Goal: Find contact information: Find contact information

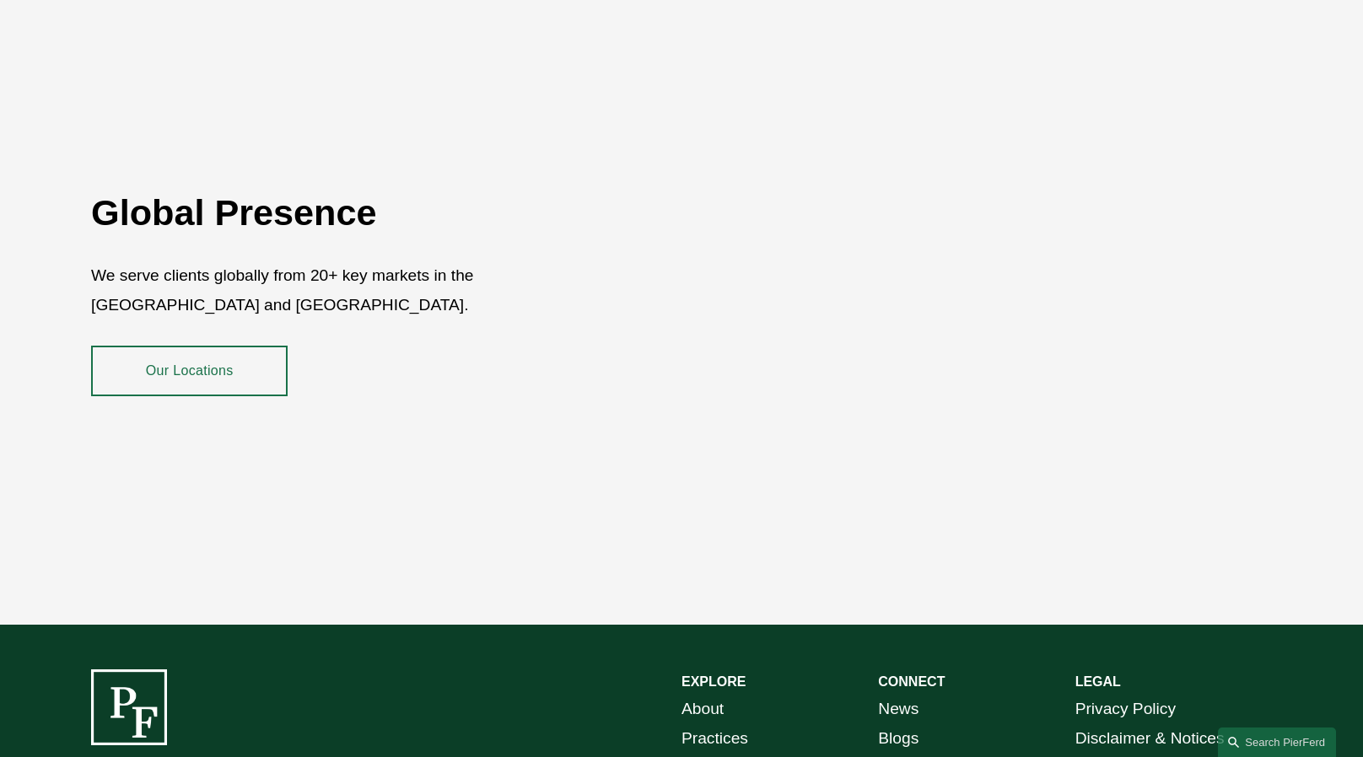
scroll to position [3036, 0]
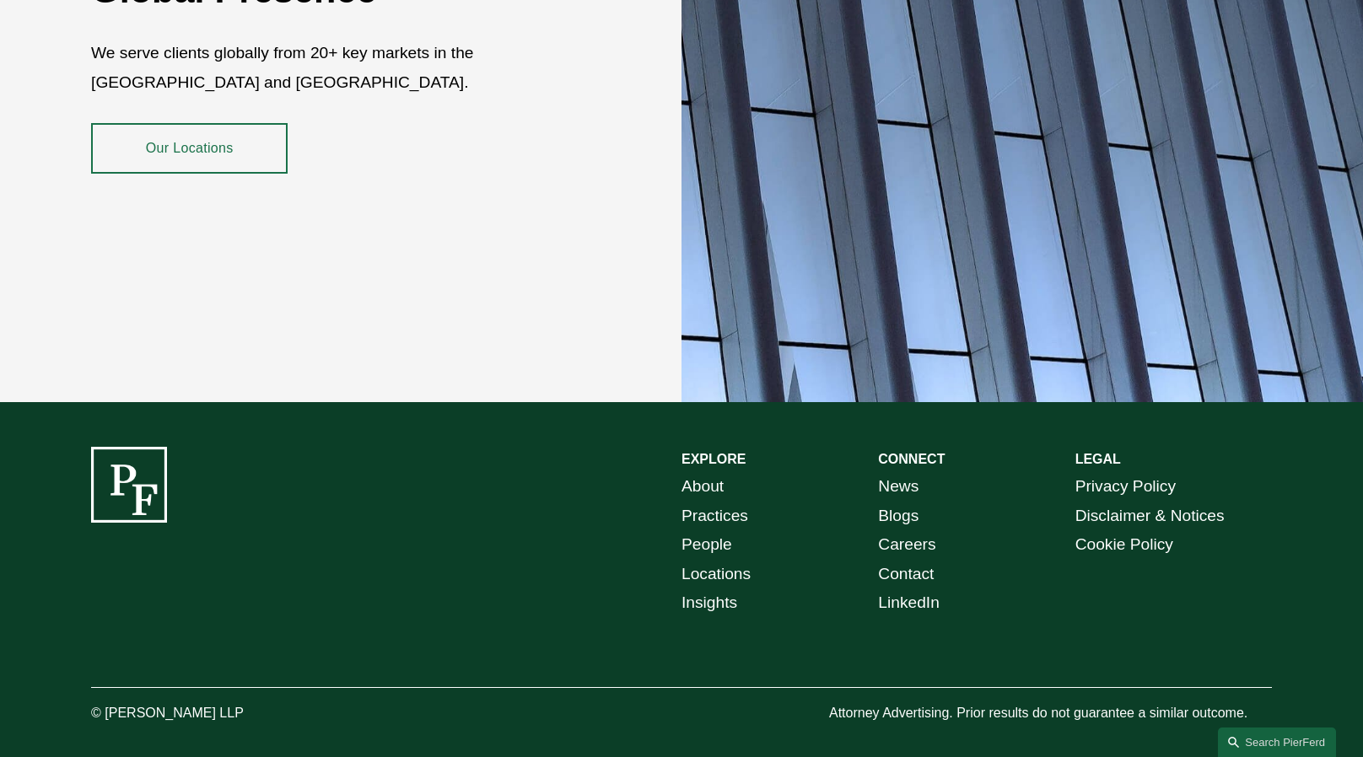
click at [600, 682] on div at bounding box center [681, 688] width 1181 height 17
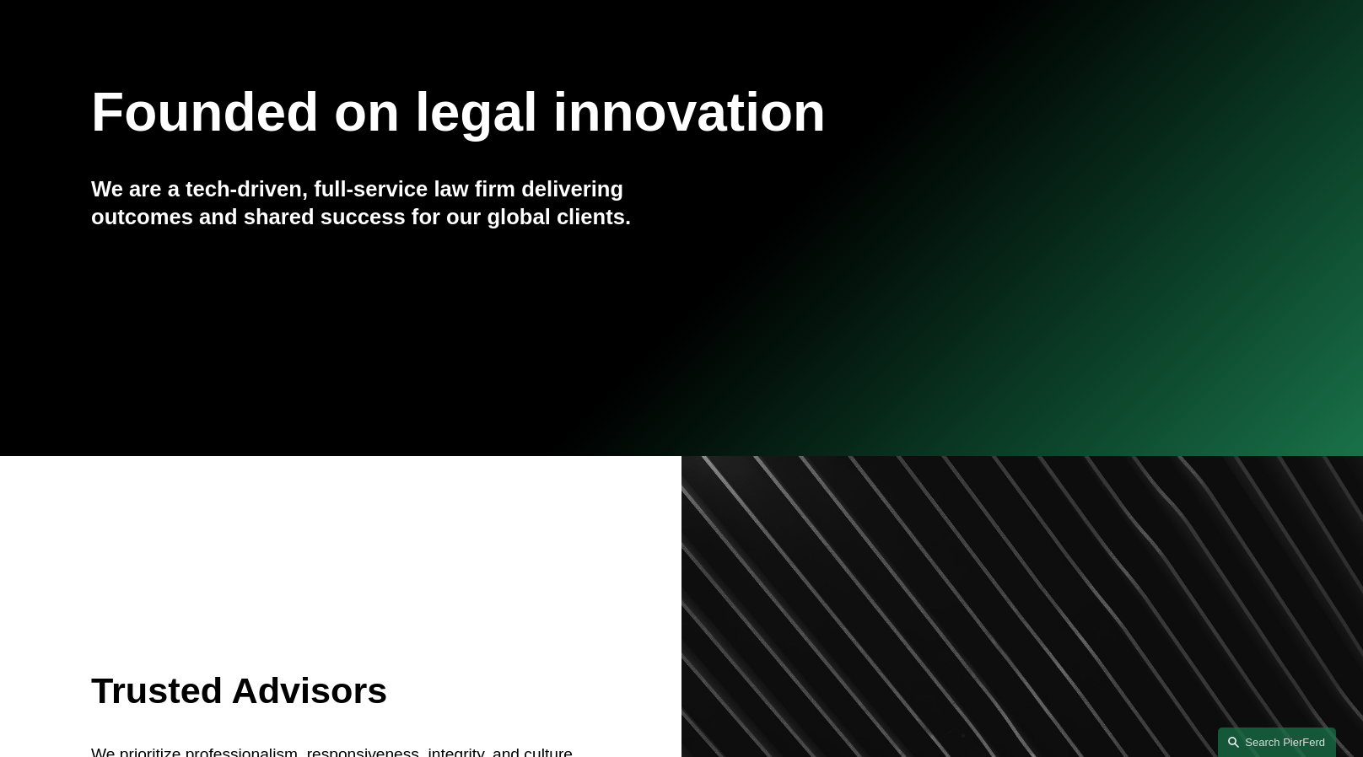
scroll to position [0, 0]
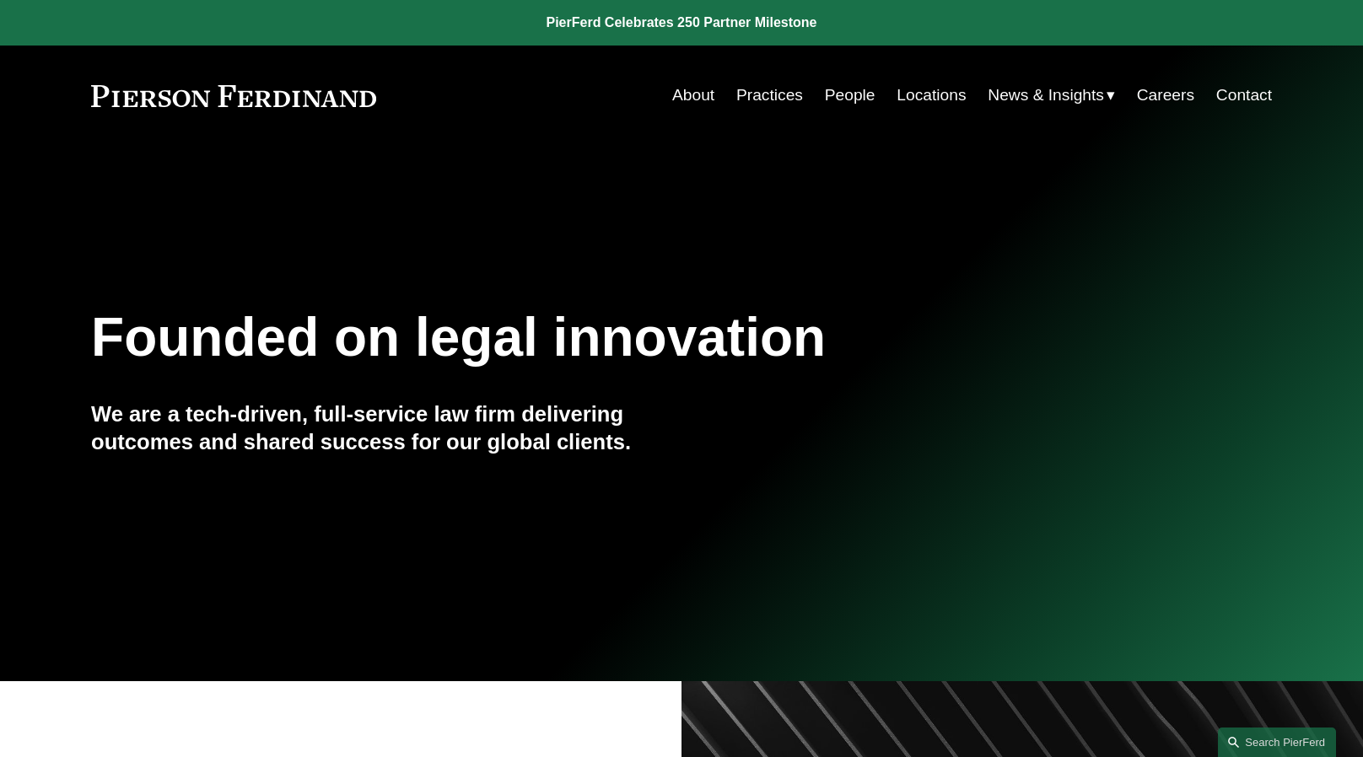
click at [678, 102] on link "About" at bounding box center [693, 95] width 42 height 32
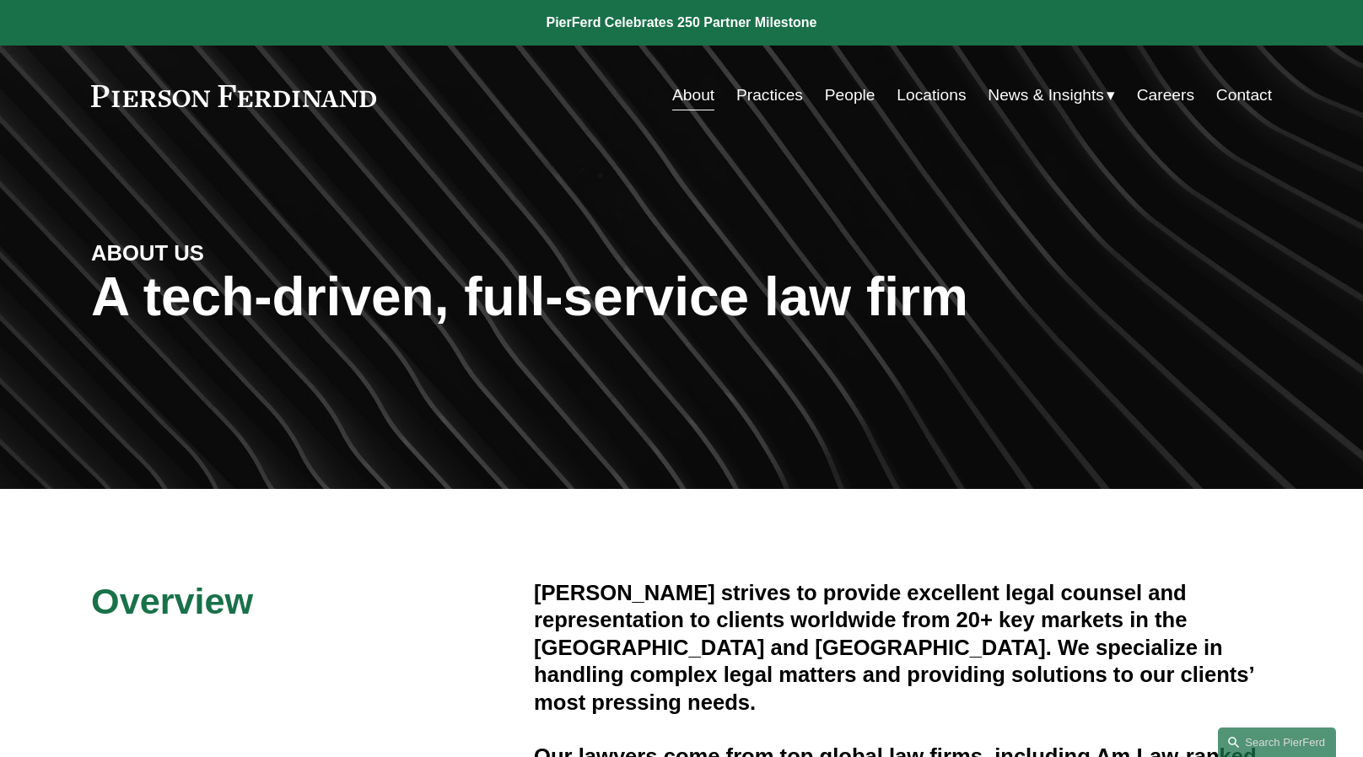
click at [760, 100] on link "Practices" at bounding box center [769, 95] width 67 height 32
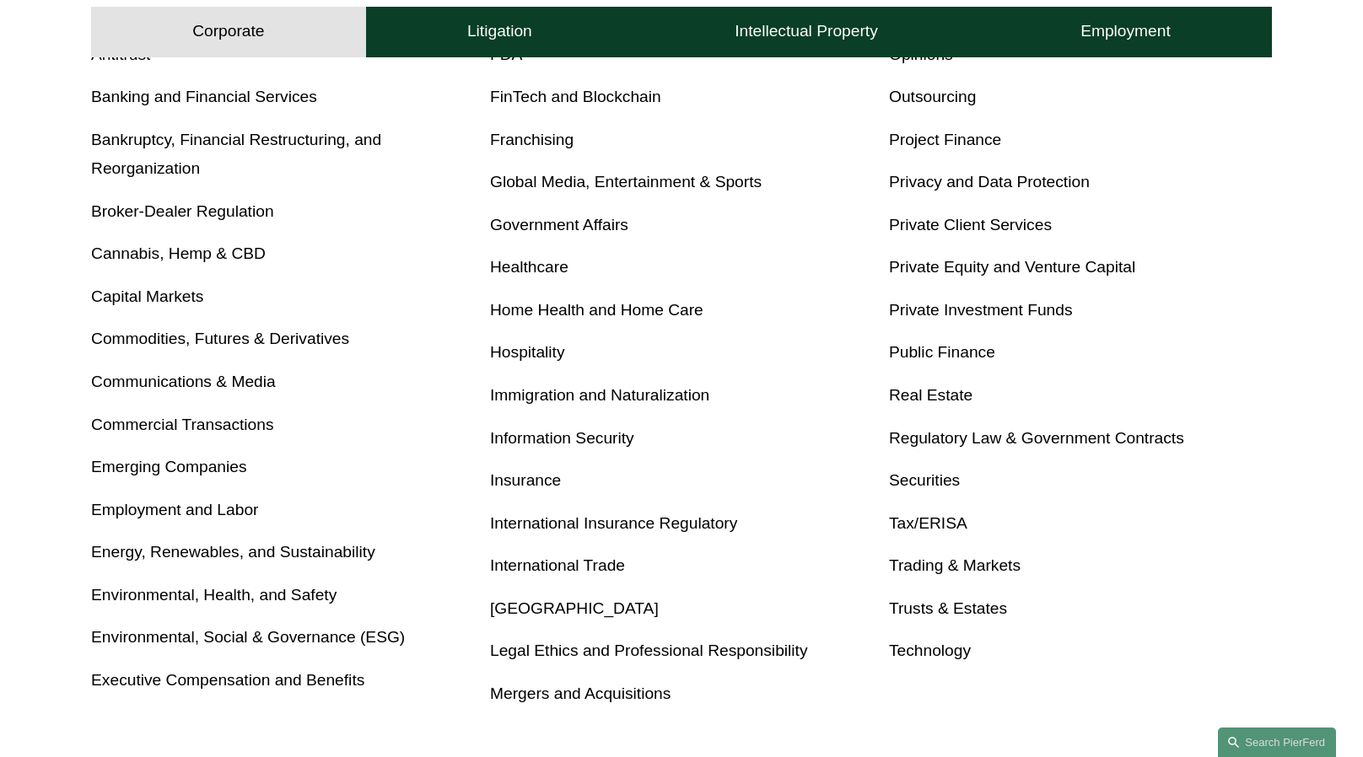
scroll to position [1113, 0]
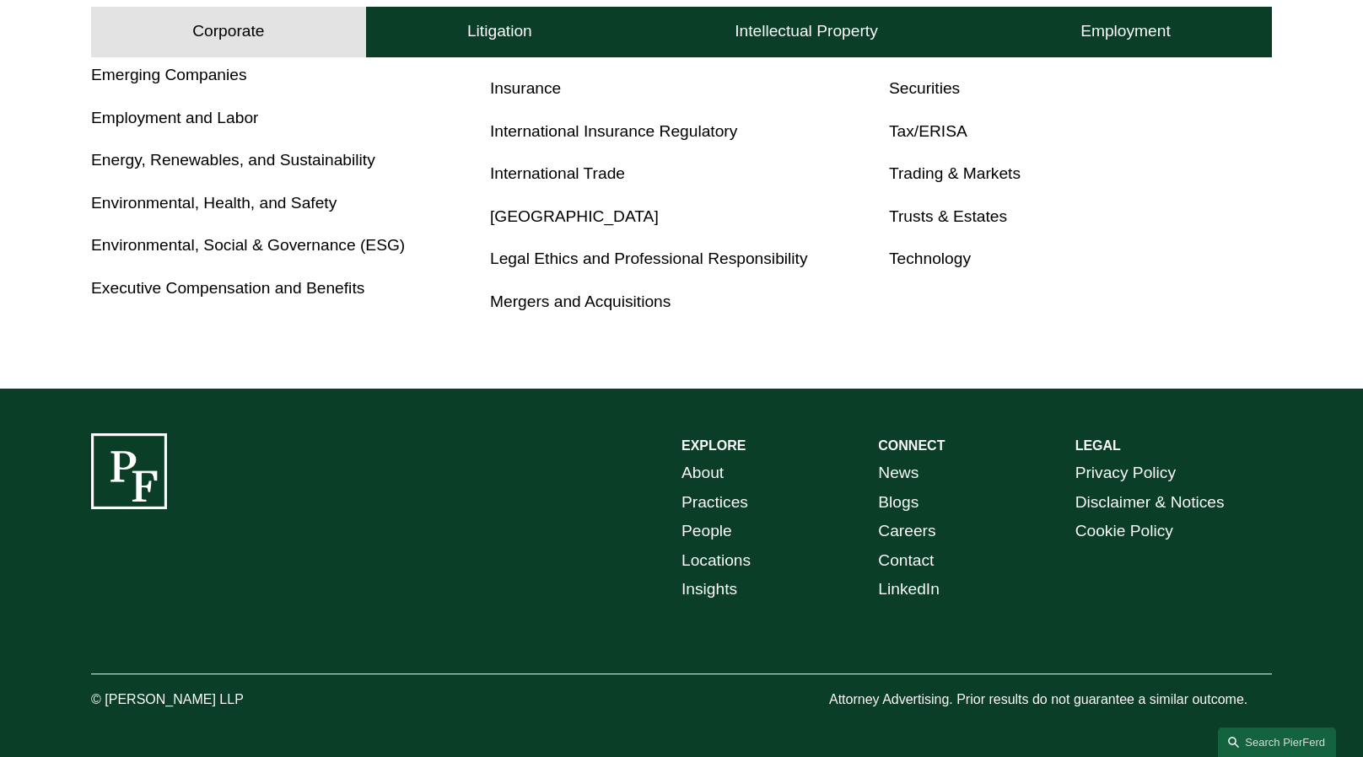
click at [689, 484] on link "About" at bounding box center [702, 474] width 42 height 30
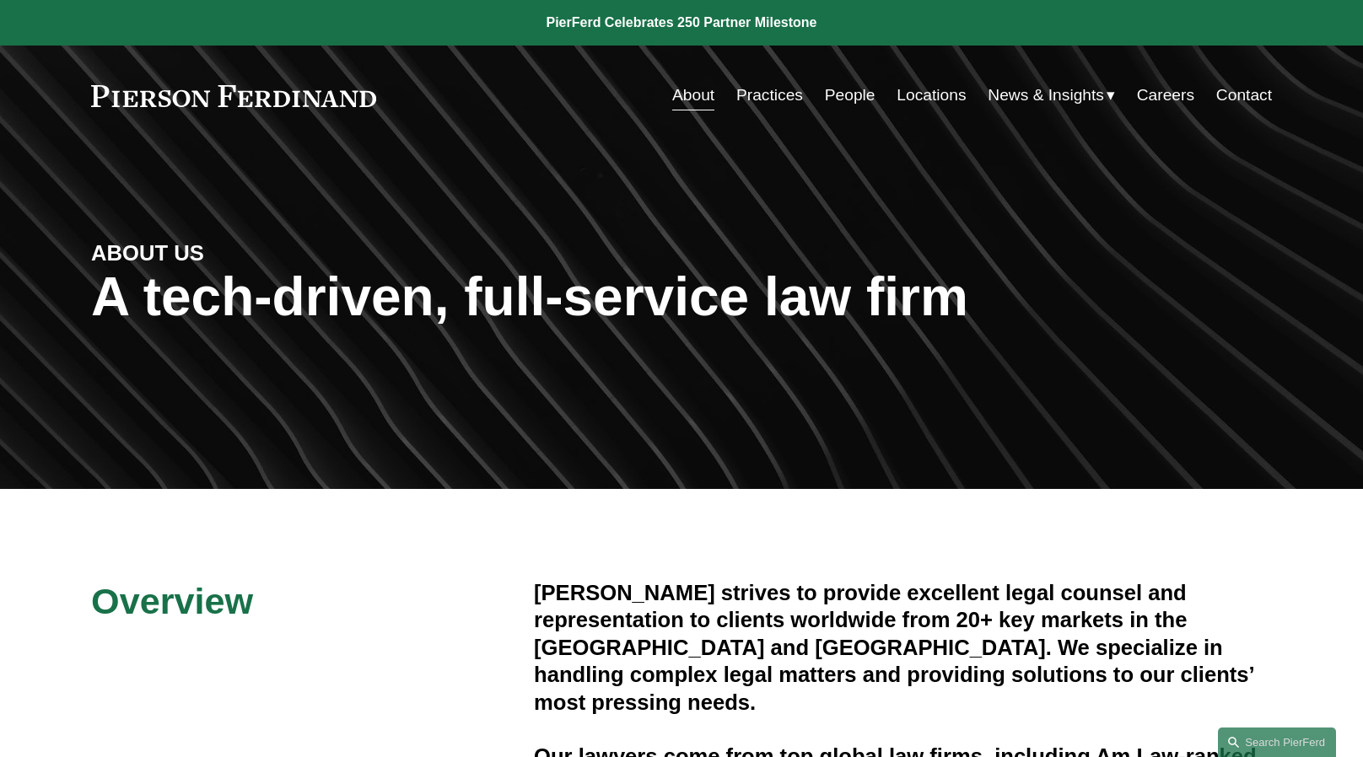
click at [920, 94] on link "Locations" at bounding box center [930, 95] width 69 height 32
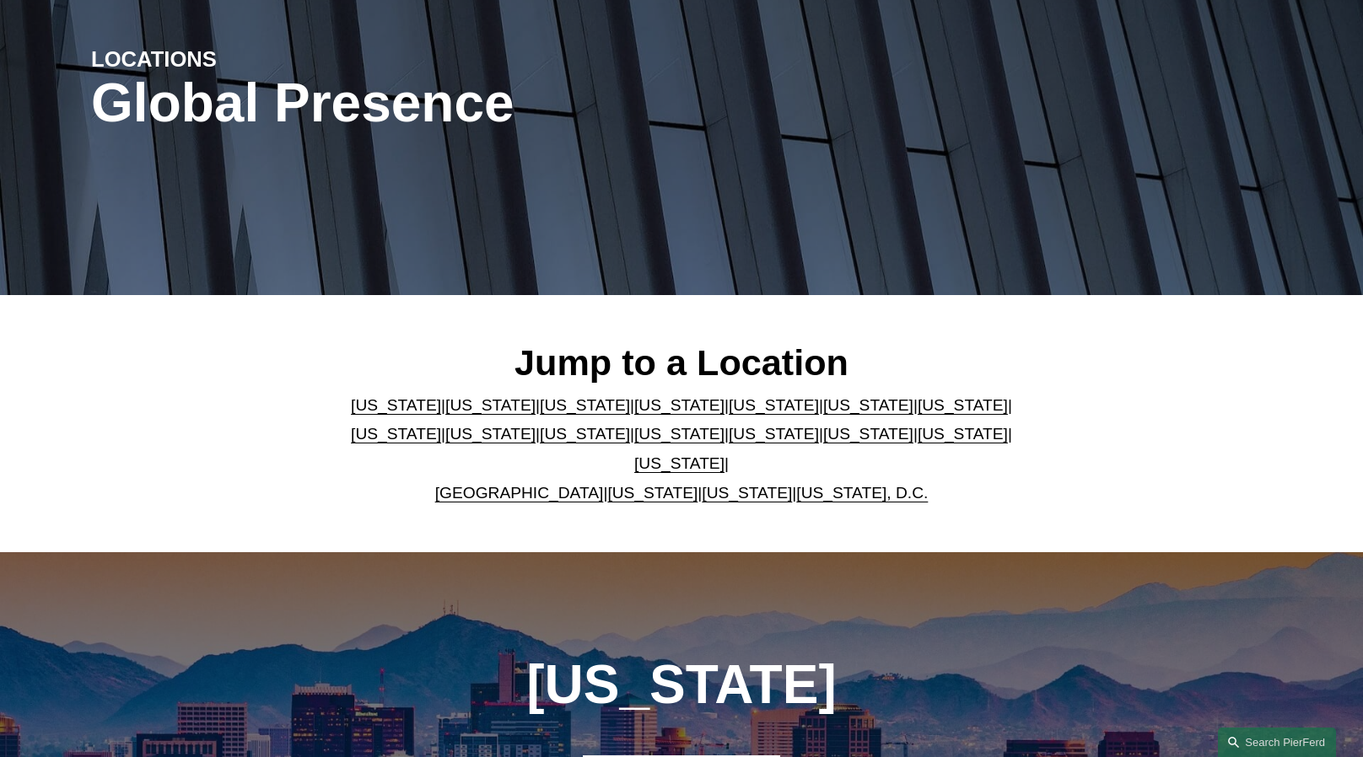
scroll to position [196, 0]
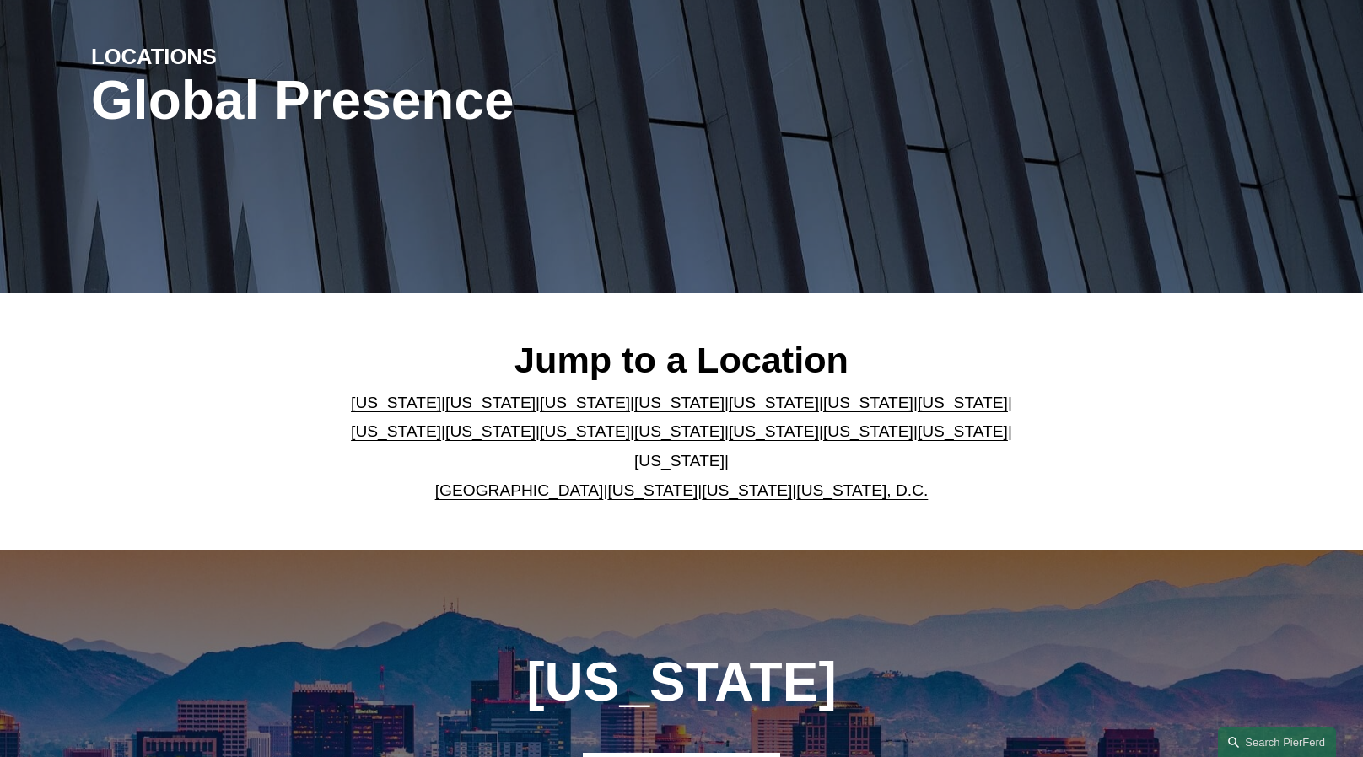
click at [729, 440] on link "[US_STATE]" at bounding box center [774, 432] width 90 height 18
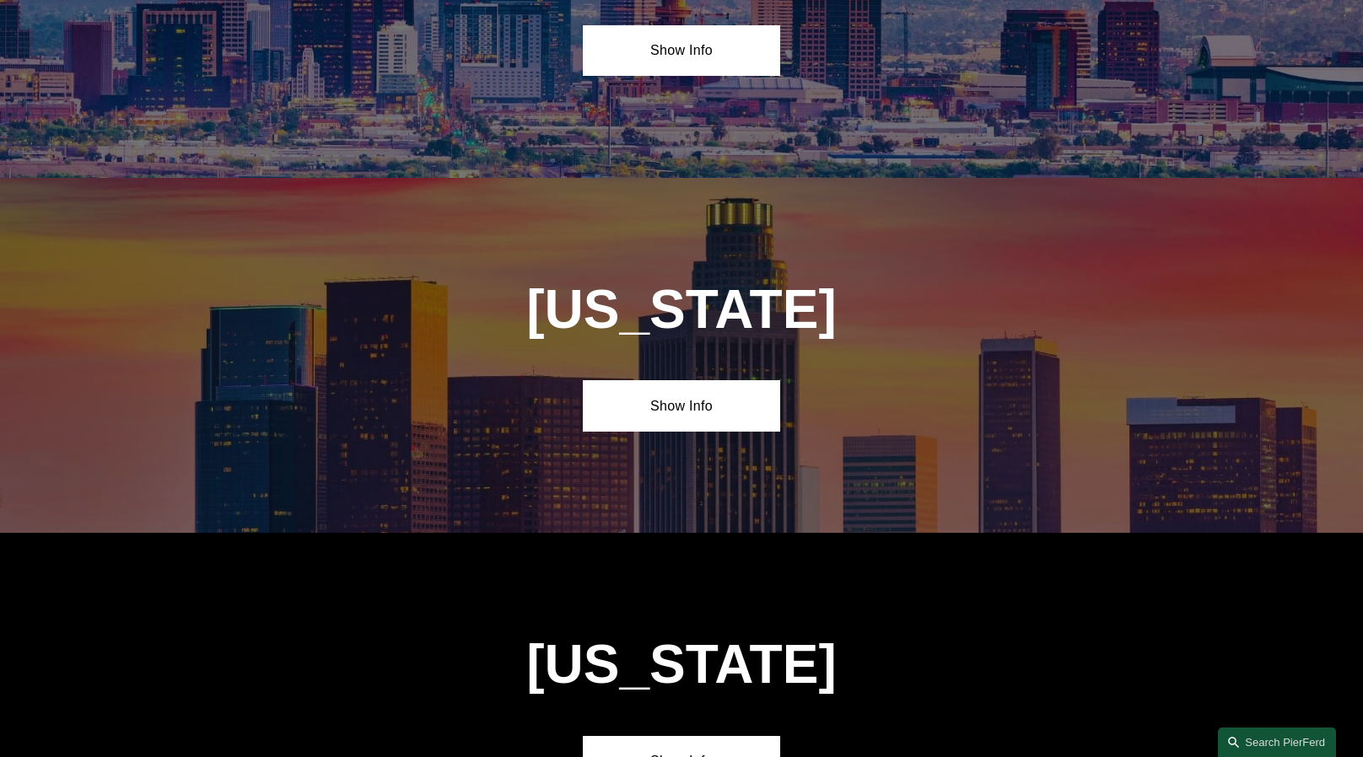
scroll to position [928, 0]
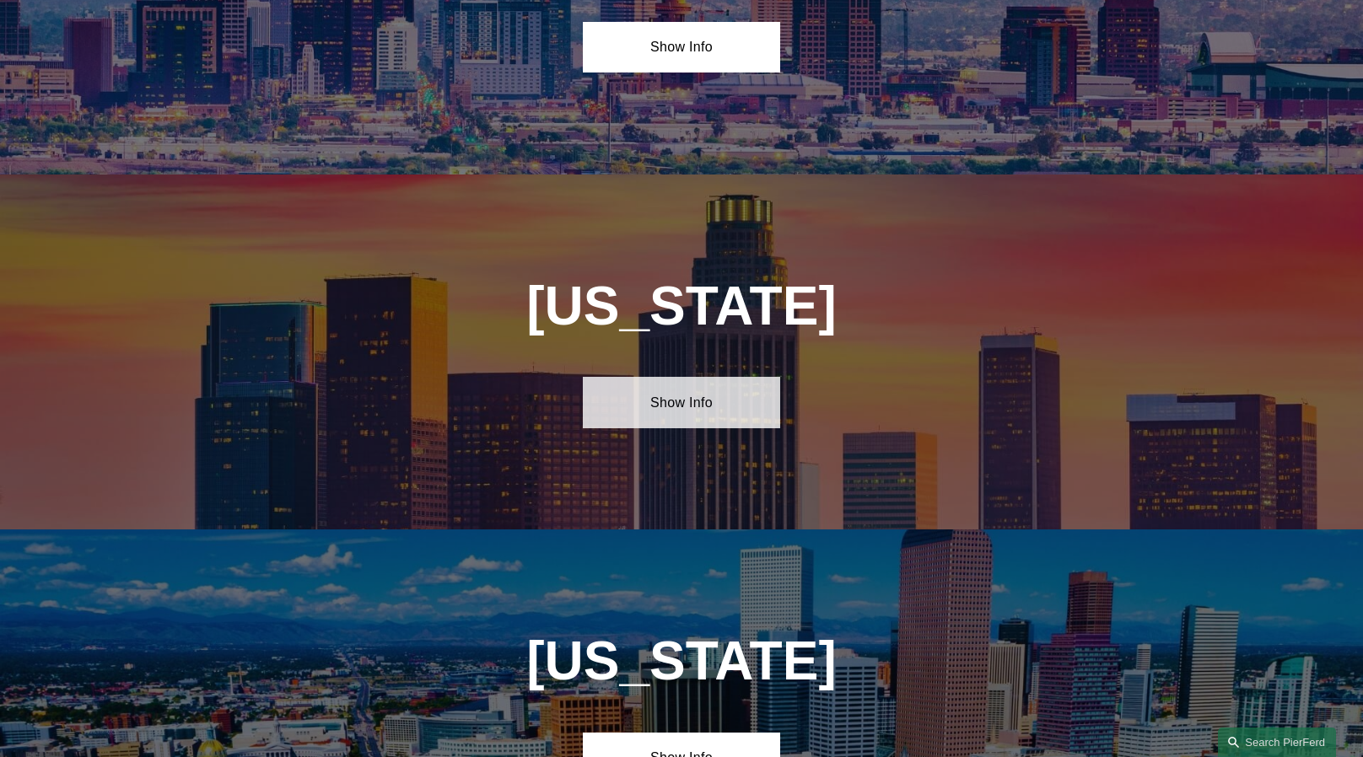
click at [672, 386] on link "Show Info" at bounding box center [681, 402] width 196 height 51
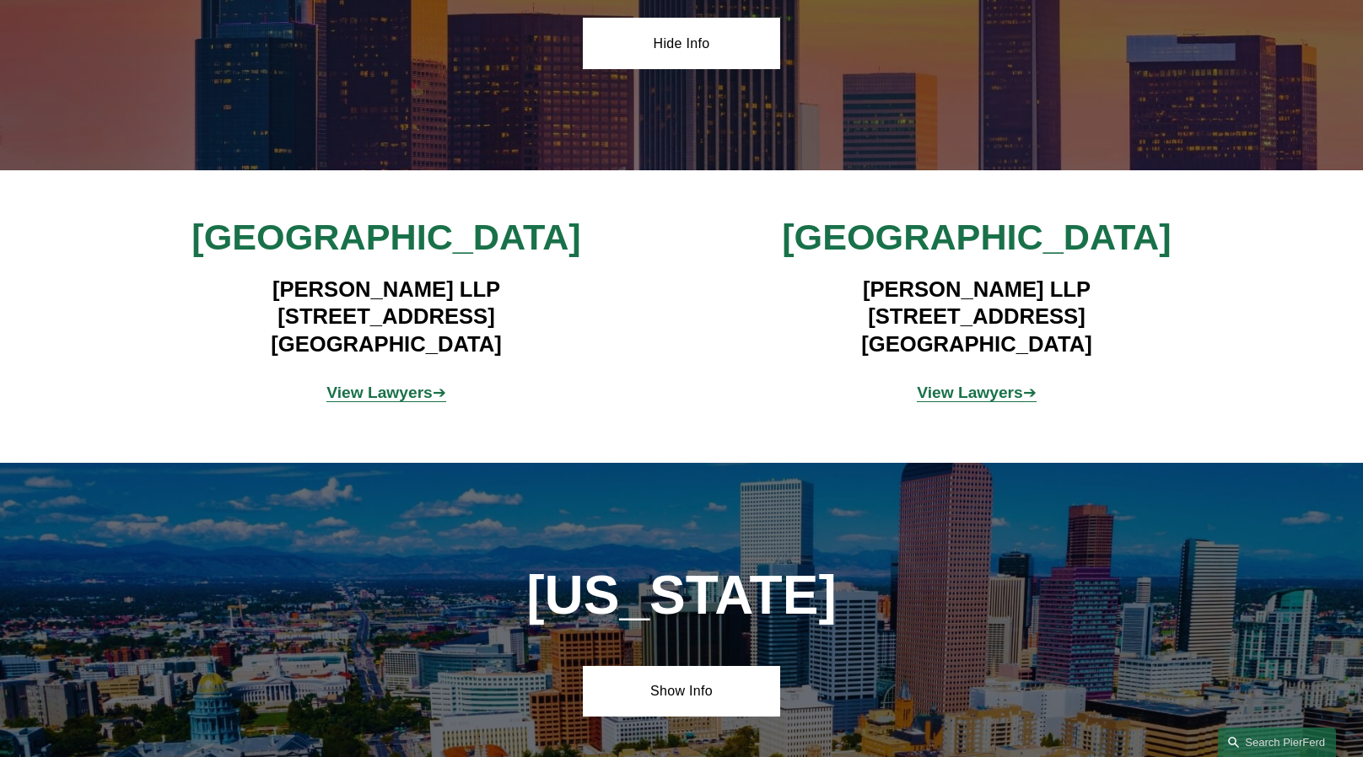
scroll to position [1293, 0]
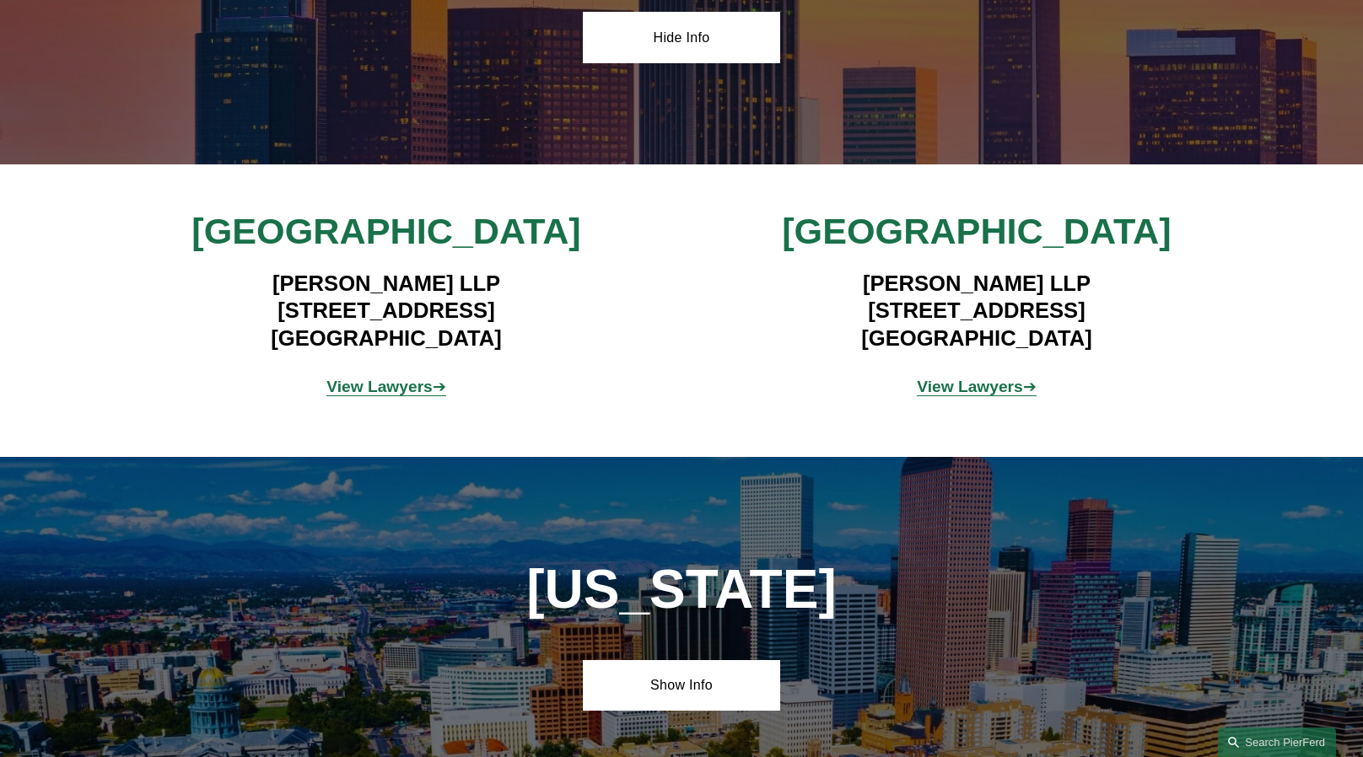
drag, startPoint x: 832, startPoint y: 306, endPoint x: 1093, endPoint y: 332, distance: 262.7
click at [1093, 332] on h4 "[PERSON_NAME] LLP [STREET_ADDRESS]" at bounding box center [976, 311] width 492 height 82
copy h4 "[STREET_ADDRESS]"
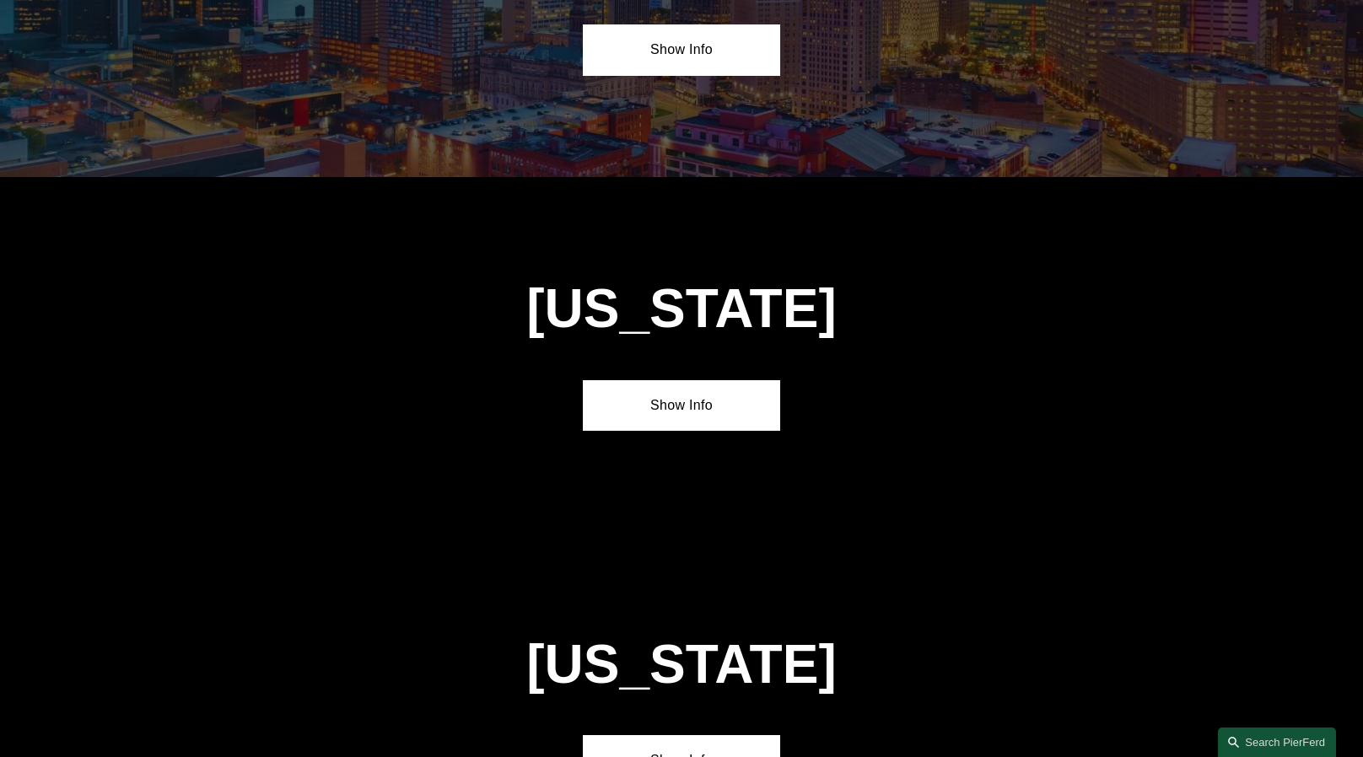
scroll to position [4329, 0]
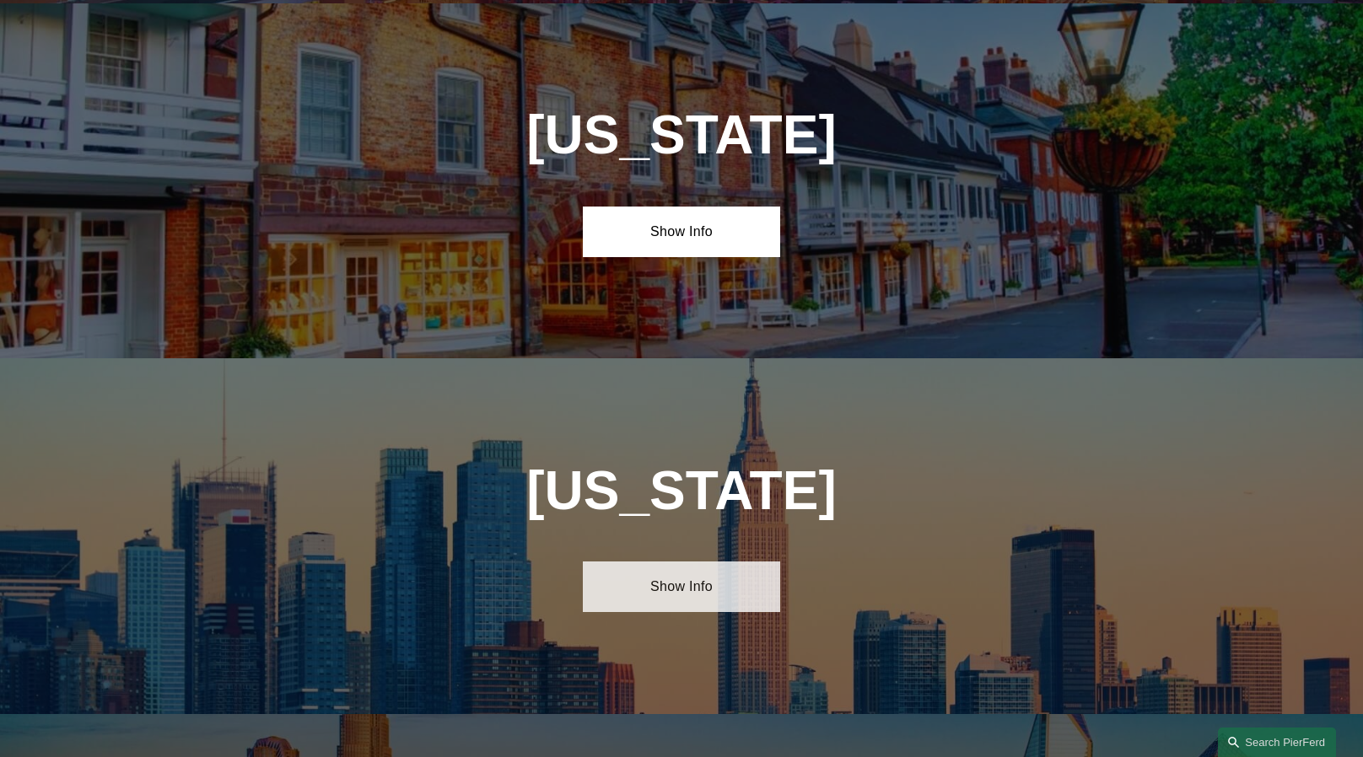
click at [650, 562] on link "Show Info" at bounding box center [681, 587] width 196 height 51
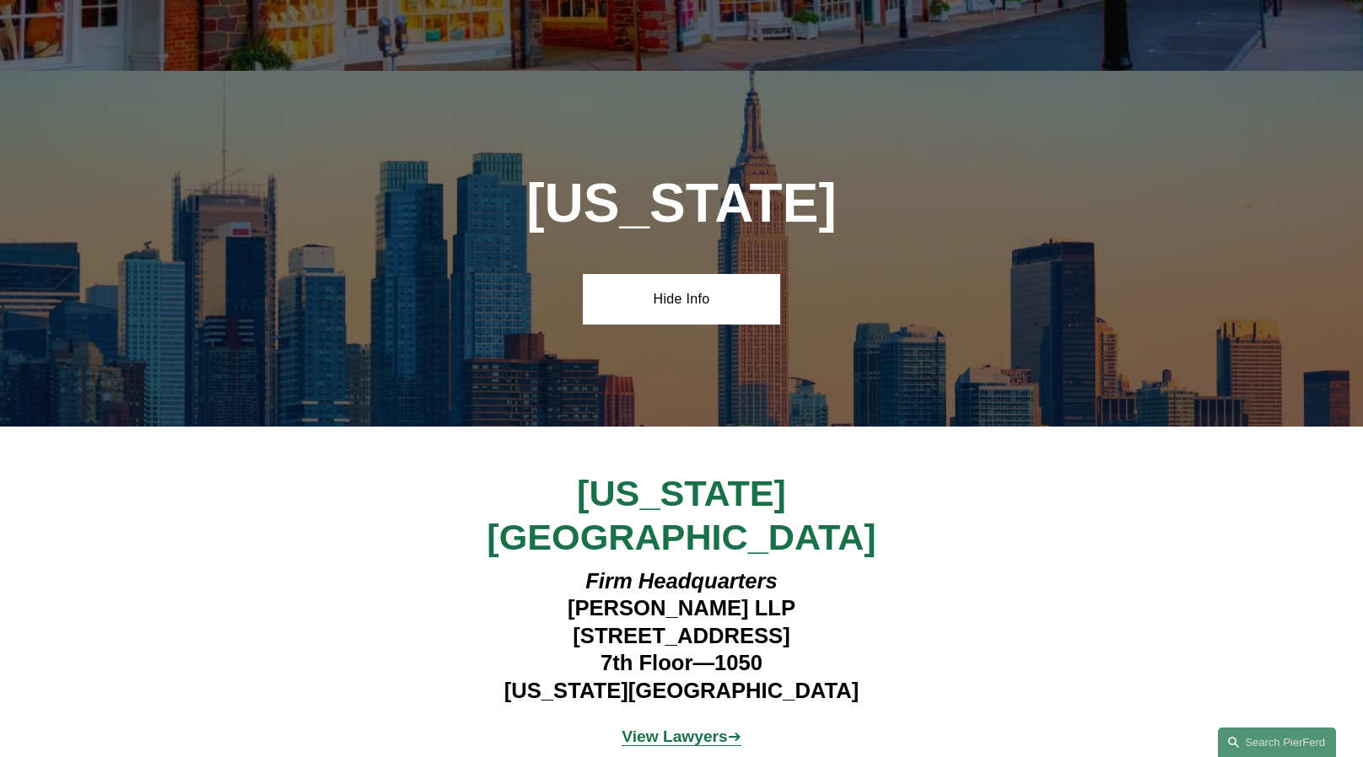
scroll to position [4638, 0]
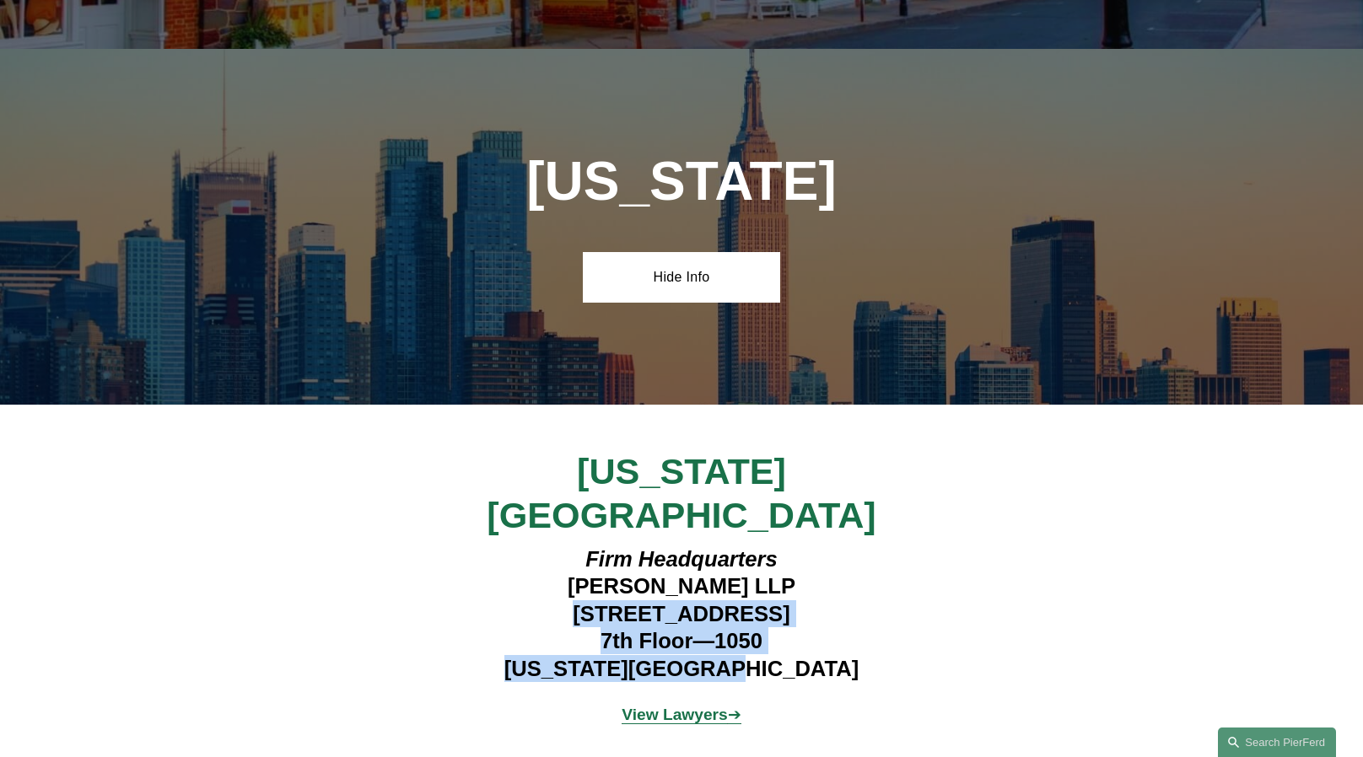
drag, startPoint x: 534, startPoint y: 477, endPoint x: 782, endPoint y: 535, distance: 254.5
click at [782, 546] on h4 "Firm Headquarters [PERSON_NAME] LLP [STREET_ADDRESS][US_STATE]" at bounding box center [681, 614] width 492 height 137
copy h4 "[STREET_ADDRESS][US_STATE]"
click at [641, 546] on h4 "Firm Headquarters [PERSON_NAME] LLP [STREET_ADDRESS][US_STATE]" at bounding box center [681, 614] width 492 height 137
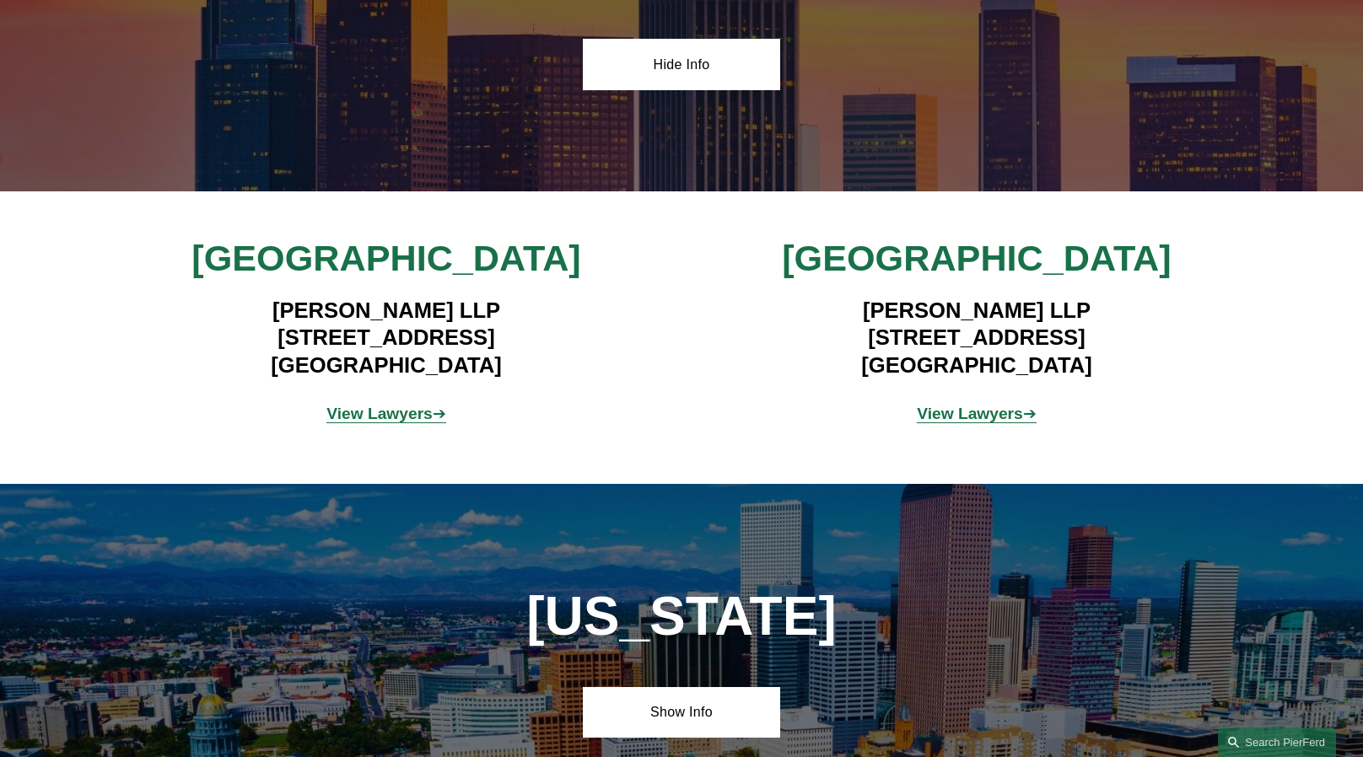
scroll to position [1265, 0]
